Goal: Task Accomplishment & Management: Use online tool/utility

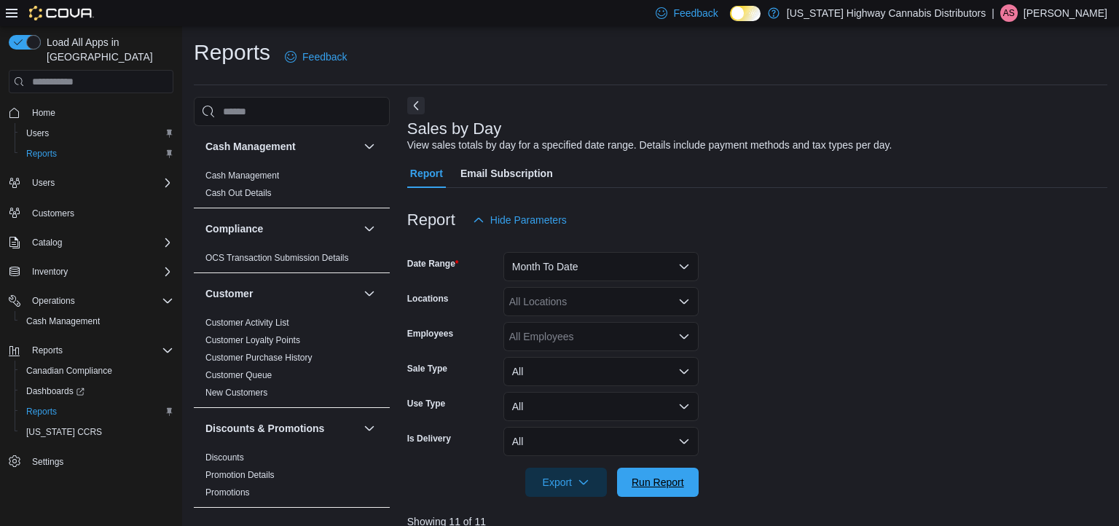
click at [680, 475] on span "Run Report" at bounding box center [658, 482] width 52 height 15
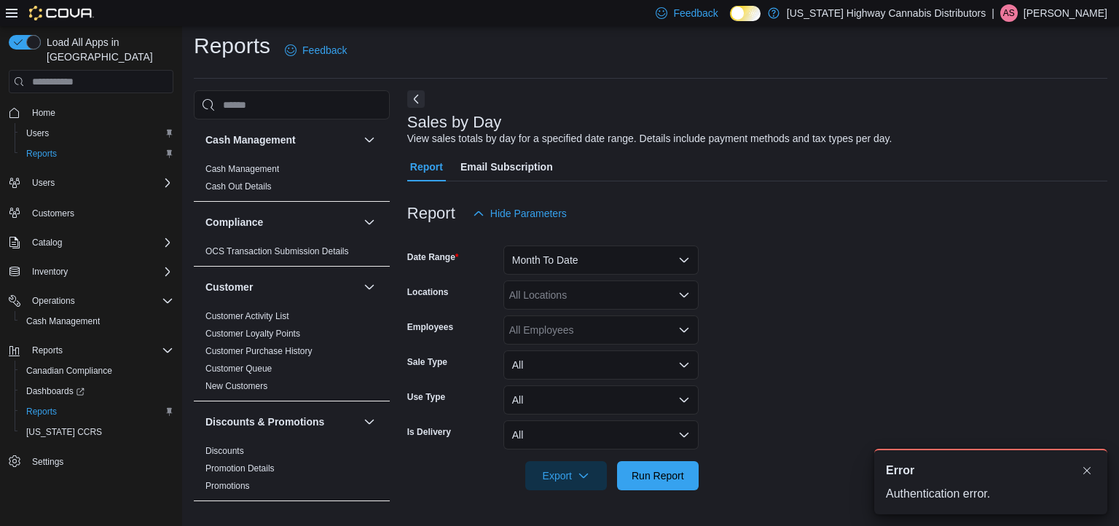
scroll to position [6, 0]
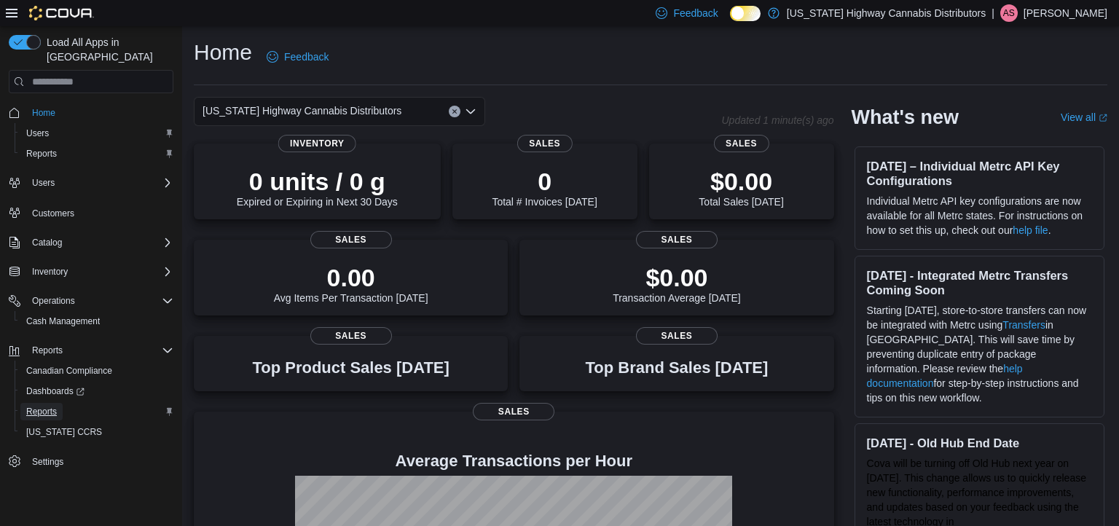
click at [47, 406] on span "Reports" at bounding box center [41, 412] width 31 height 12
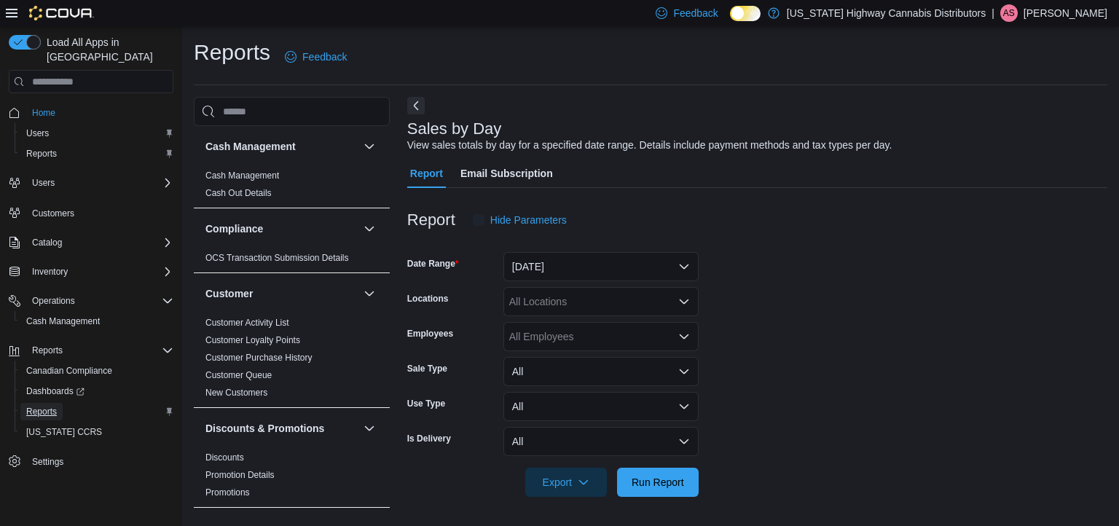
scroll to position [6, 0]
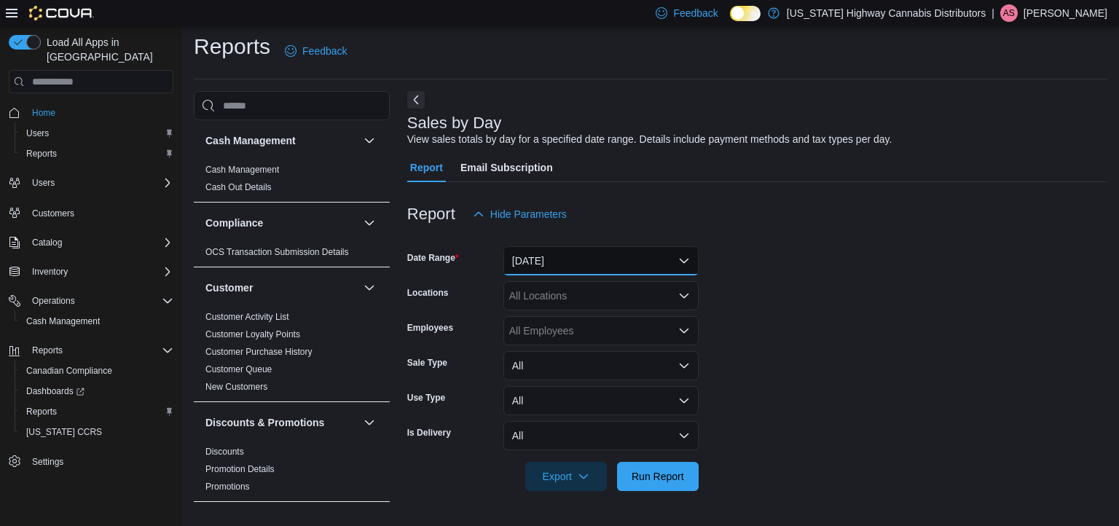
click at [676, 254] on button "Yesterday" at bounding box center [600, 260] width 195 height 29
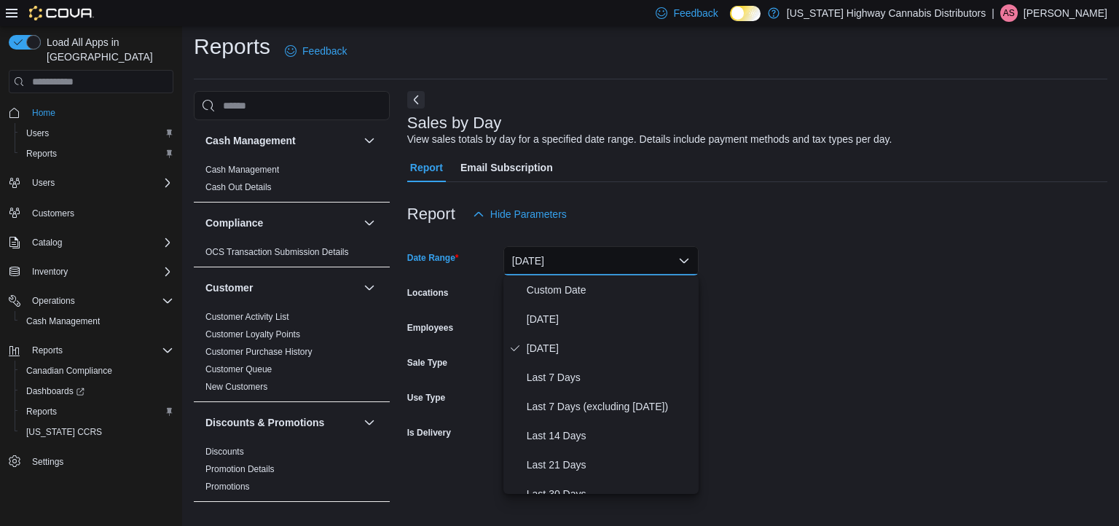
scroll to position [219, 0]
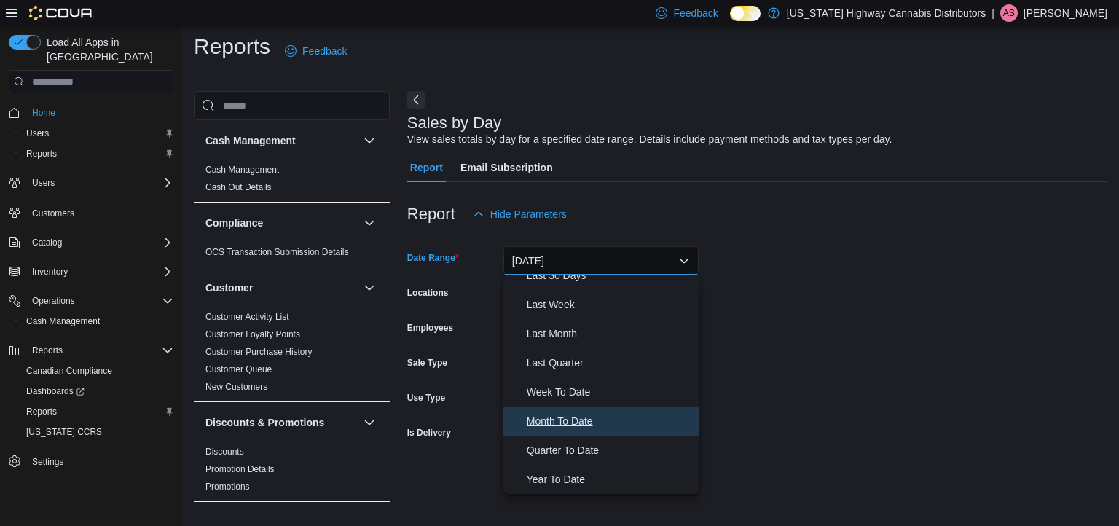
click at [590, 420] on span "Month To Date" at bounding box center [610, 420] width 166 height 17
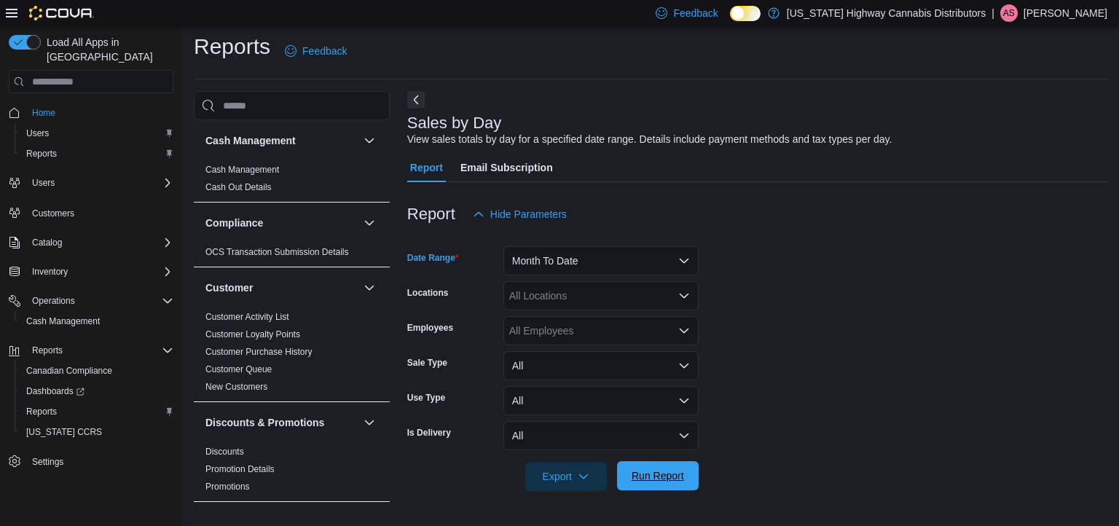
click at [656, 480] on span "Run Report" at bounding box center [658, 476] width 52 height 15
click at [780, 246] on form "Date Range Month To Date Locations All Locations Employees All Employees Sale T…" at bounding box center [757, 360] width 700 height 262
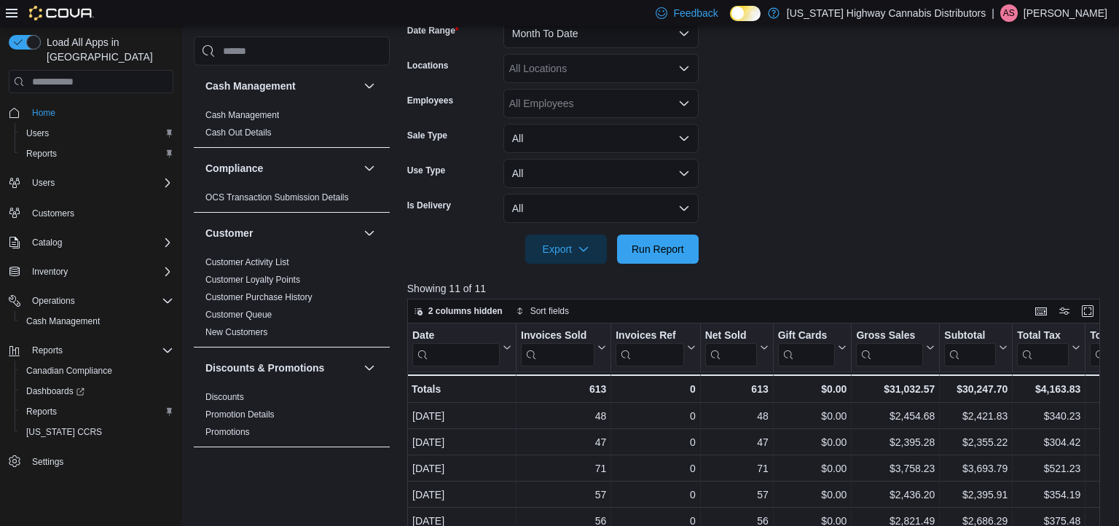
scroll to position [205, 0]
